Goal: Task Accomplishment & Management: Manage account settings

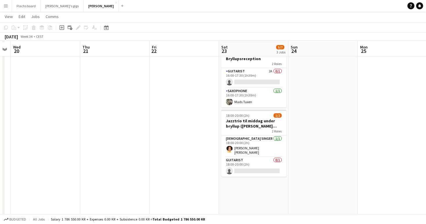
scroll to position [108, 0]
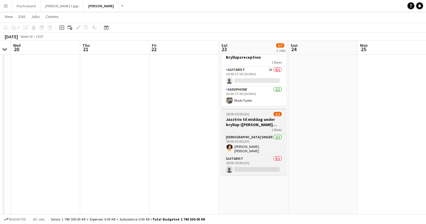
click at [231, 120] on h3 "Jazztrio til middag under bryllup ([PERSON_NAME] sidste bekræftelse)" at bounding box center [254, 122] width 65 height 10
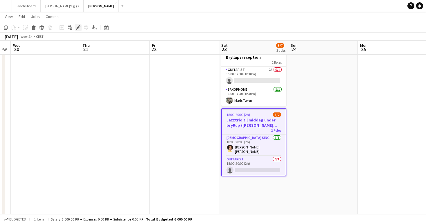
click at [75, 29] on div "Edit" at bounding box center [78, 27] width 7 height 7
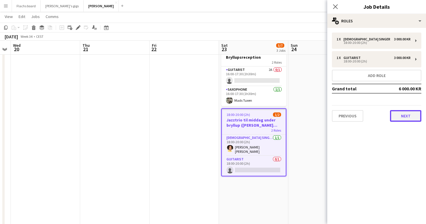
click at [411, 117] on button "Next" at bounding box center [405, 116] width 31 height 12
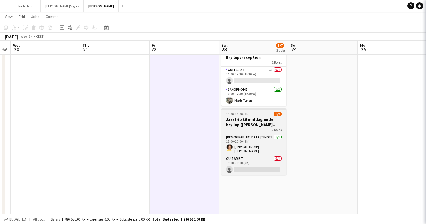
click at [240, 120] on h3 "Jazztrio til middag under bryllup ([PERSON_NAME] sidste bekræftelse)" at bounding box center [254, 122] width 65 height 10
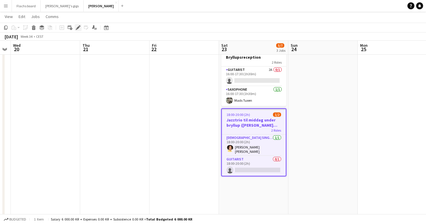
click at [78, 28] on icon "Edit" at bounding box center [78, 27] width 5 height 5
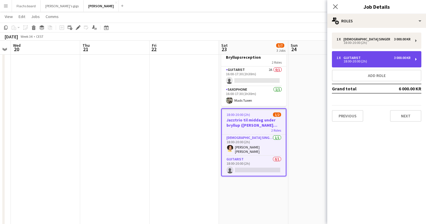
click at [355, 62] on div "18:00-20:00 (2h)" at bounding box center [374, 61] width 74 height 3
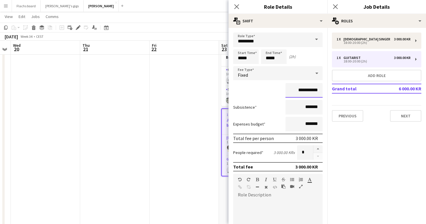
click at [297, 89] on input "**********" at bounding box center [304, 90] width 37 height 15
type input "*********"
click at [279, 105] on div "Subsistence *******" at bounding box center [278, 107] width 90 height 15
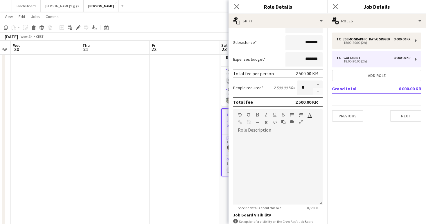
scroll to position [111, 0]
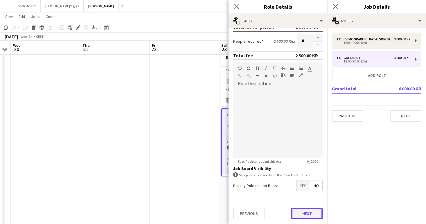
click at [309, 213] on button "Next" at bounding box center [307, 214] width 31 height 12
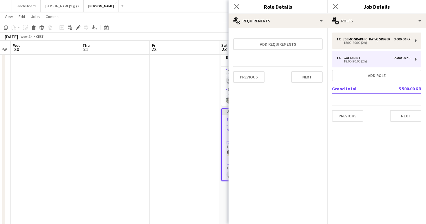
scroll to position [0, 0]
click at [306, 83] on div "Previous Next" at bounding box center [278, 76] width 90 height 21
click at [306, 76] on button "Next" at bounding box center [307, 77] width 31 height 12
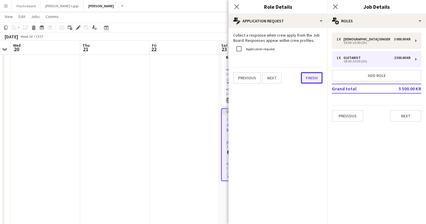
click at [311, 76] on button "Finish" at bounding box center [312, 78] width 22 height 12
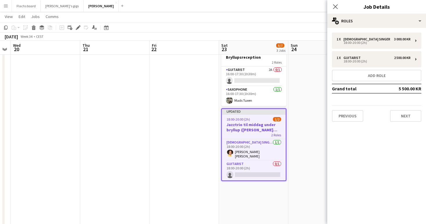
click at [413, 124] on div "1 x [DEMOGRAPHIC_DATA] Singer 3 000.00 KR 18:00-20:00 (2h) 1 x Guitarist 2 500.…" at bounding box center [377, 77] width 99 height 99
click at [409, 117] on button "Next" at bounding box center [405, 116] width 31 height 12
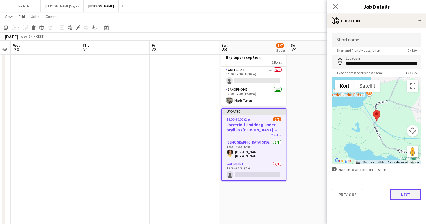
click at [413, 194] on button "Next" at bounding box center [405, 195] width 31 height 12
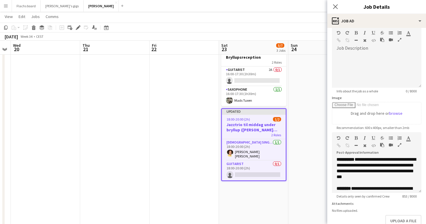
scroll to position [142, 0]
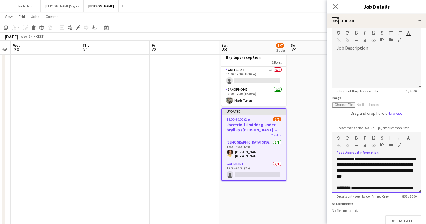
click at [354, 156] on p at bounding box center [377, 153] width 80 height 6
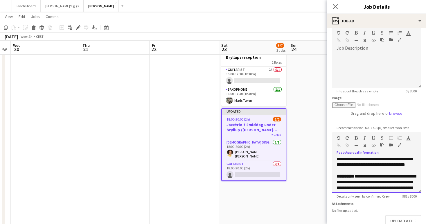
scroll to position [151, 0]
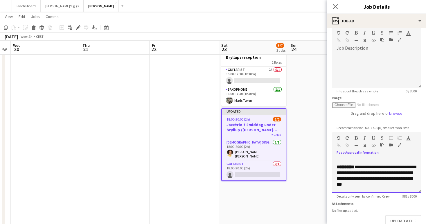
click at [339, 163] on p "**********" at bounding box center [377, 152] width 80 height 23
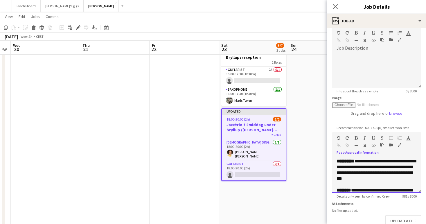
click at [416, 158] on p "**********" at bounding box center [377, 149] width 80 height 17
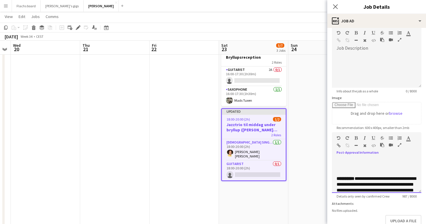
scroll to position [145, 0]
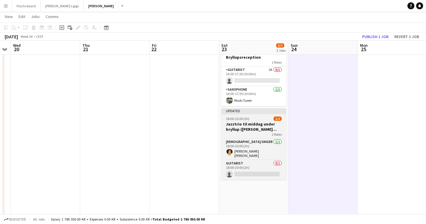
click at [251, 126] on h3 "Jazztrio til middag under bryllup ([PERSON_NAME] sidste bekræftelse)" at bounding box center [254, 127] width 65 height 10
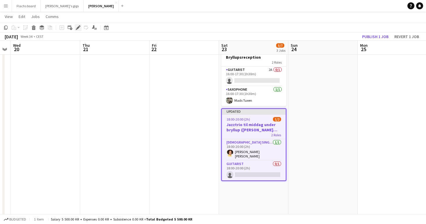
click at [77, 26] on icon "Edit" at bounding box center [78, 27] width 5 height 5
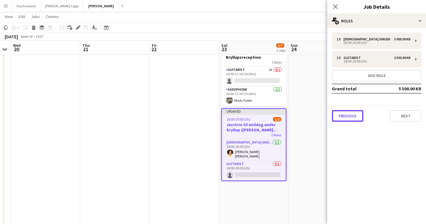
click at [346, 118] on button "Previous" at bounding box center [347, 116] width 31 height 12
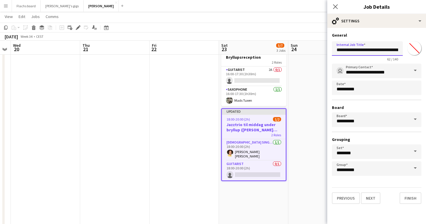
click at [378, 51] on input "**********" at bounding box center [367, 48] width 71 height 15
drag, startPoint x: 344, startPoint y: 51, endPoint x: 426, endPoint y: 55, distance: 82.1
click at [426, 55] on form "**********" at bounding box center [377, 119] width 99 height 172
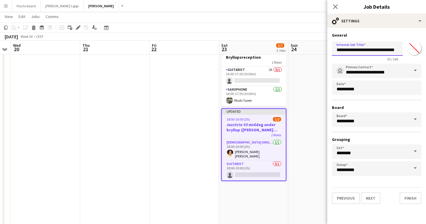
type input "**********"
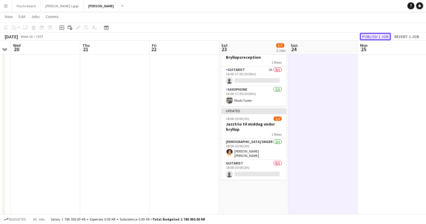
click at [364, 36] on button "Publish 1 job" at bounding box center [375, 37] width 31 height 8
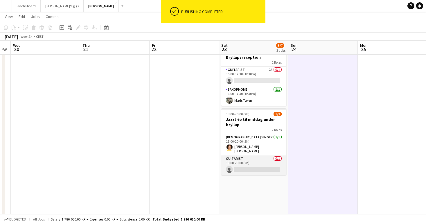
click at [244, 164] on app-card-role "Guitarist 0/1 18:00-20:00 (2h) single-neutral-actions" at bounding box center [254, 166] width 65 height 20
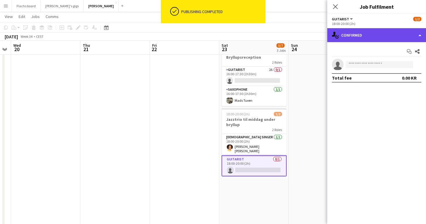
click at [356, 37] on div "single-neutral-actions-check-2 Confirmed" at bounding box center [377, 35] width 99 height 14
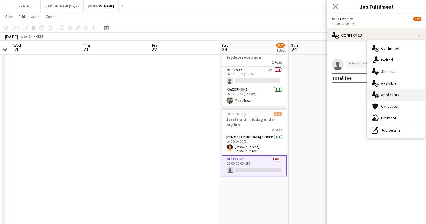
click at [385, 95] on div "single-neutral-actions-information Applicants" at bounding box center [396, 95] width 58 height 12
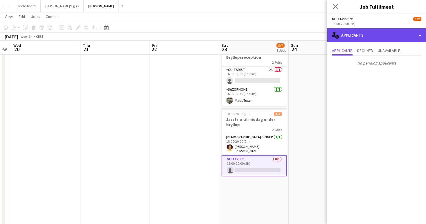
click at [358, 41] on div "single-neutral-actions-information Applicants" at bounding box center [377, 35] width 99 height 14
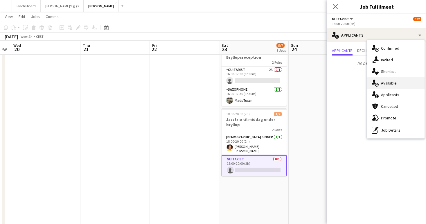
click at [380, 82] on div "single-neutral-actions-upload Available" at bounding box center [396, 83] width 58 height 12
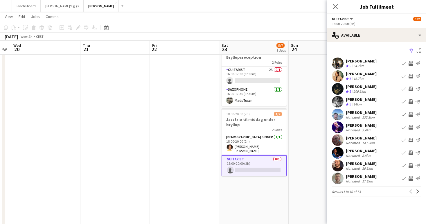
click at [410, 76] on app-icon "Invite crew" at bounding box center [411, 76] width 5 height 5
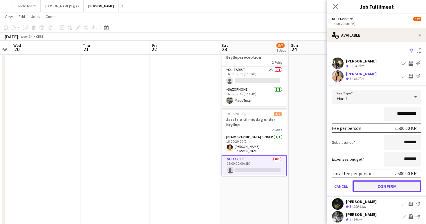
click at [384, 186] on button "Confirm" at bounding box center [387, 187] width 69 height 12
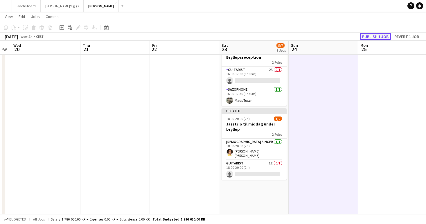
click at [375, 36] on button "Publish 1 job" at bounding box center [375, 37] width 31 height 8
